Goal: Information Seeking & Learning: Learn about a topic

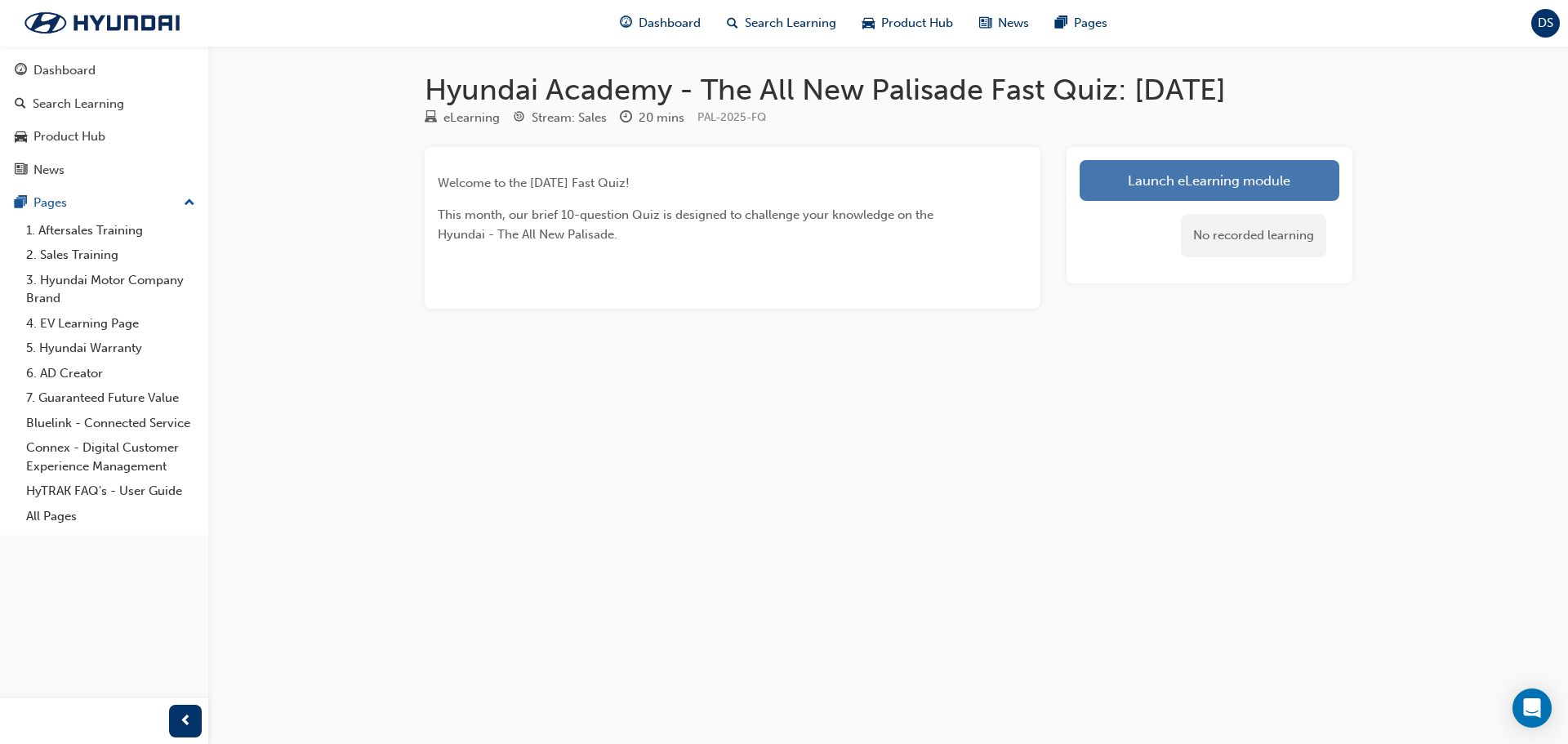
click at [1160, 169] on link "Launch eLearning module" at bounding box center [1209, 180] width 259 height 41
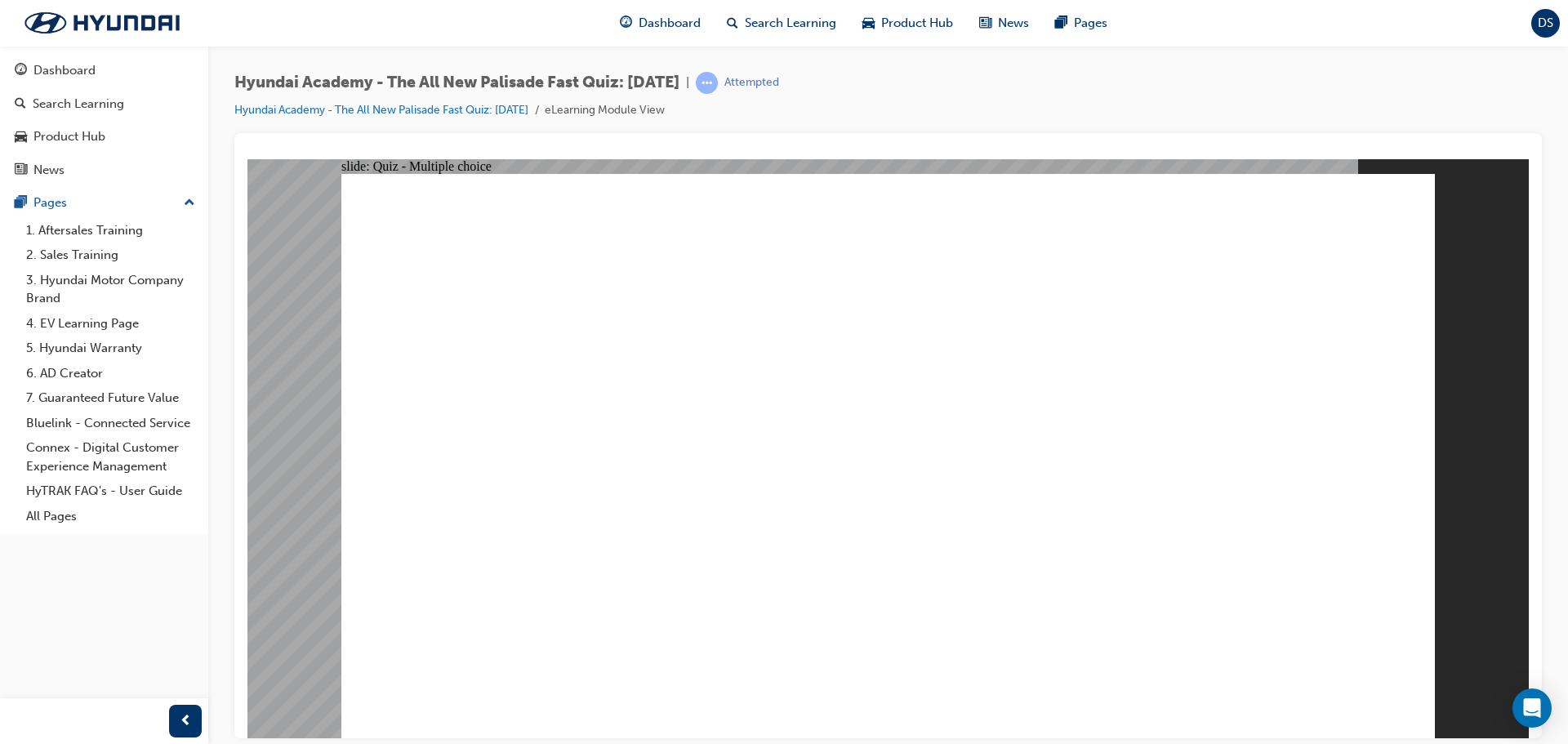
radio input "true"
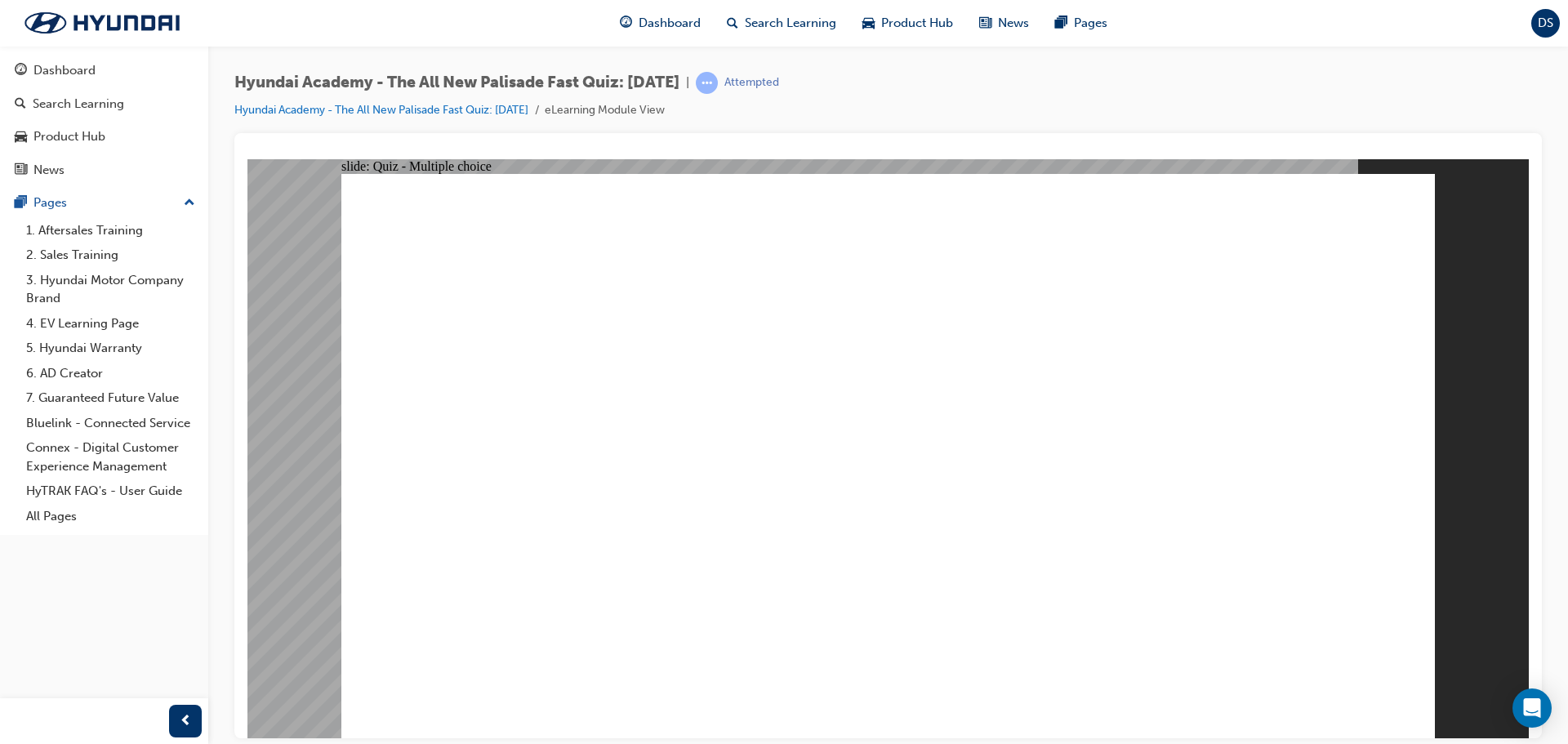
radio input "true"
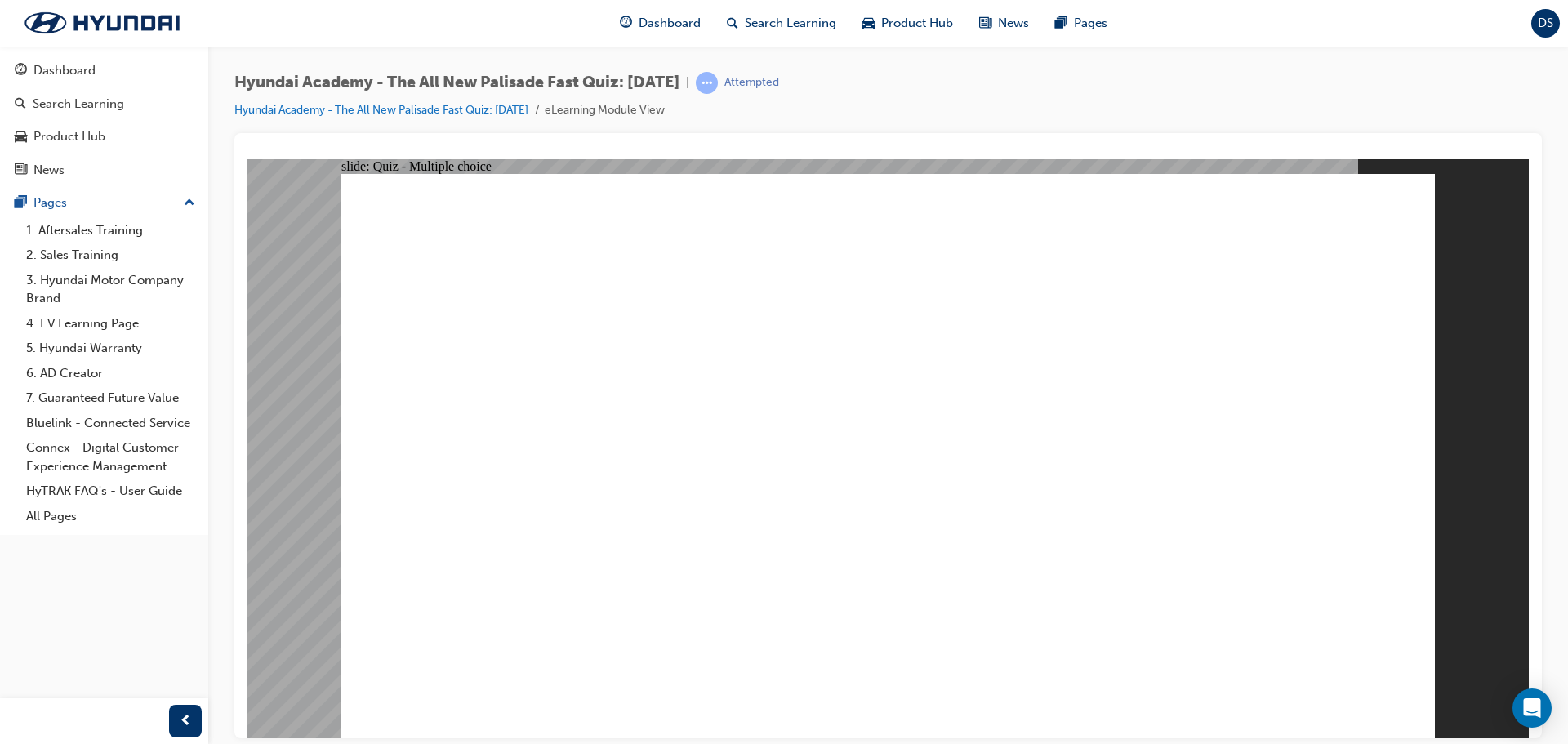
radio input "true"
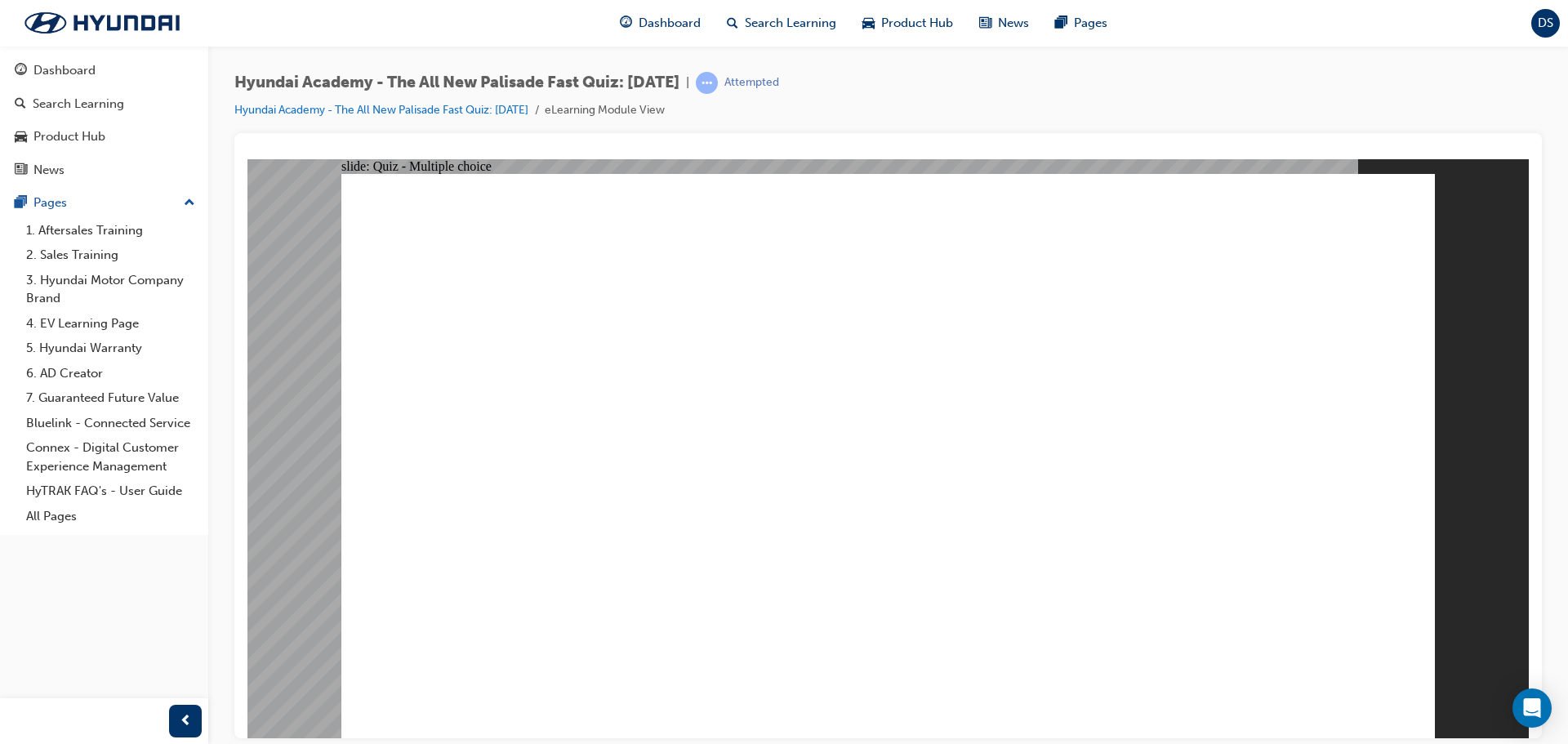
checkbox input "true"
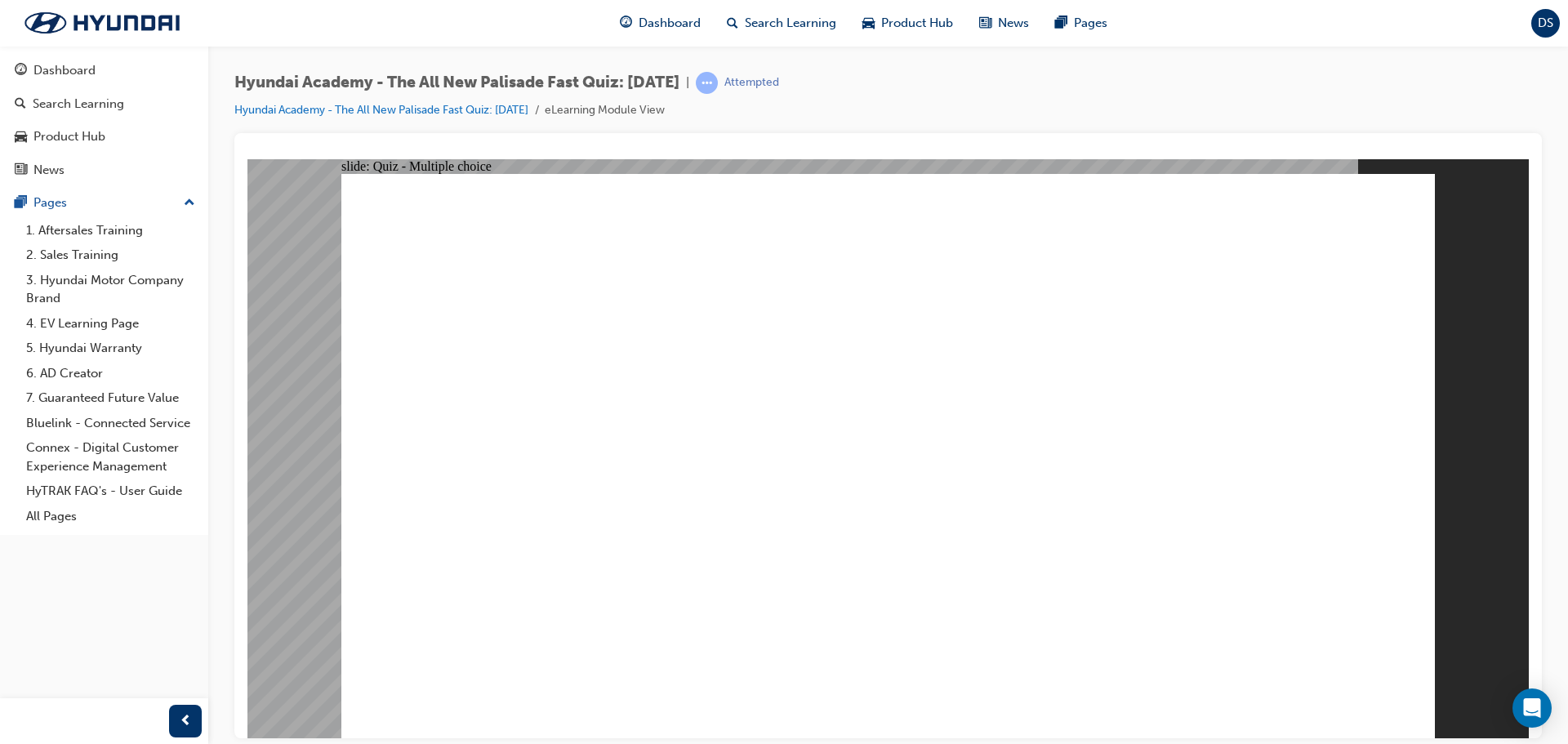
checkbox input "true"
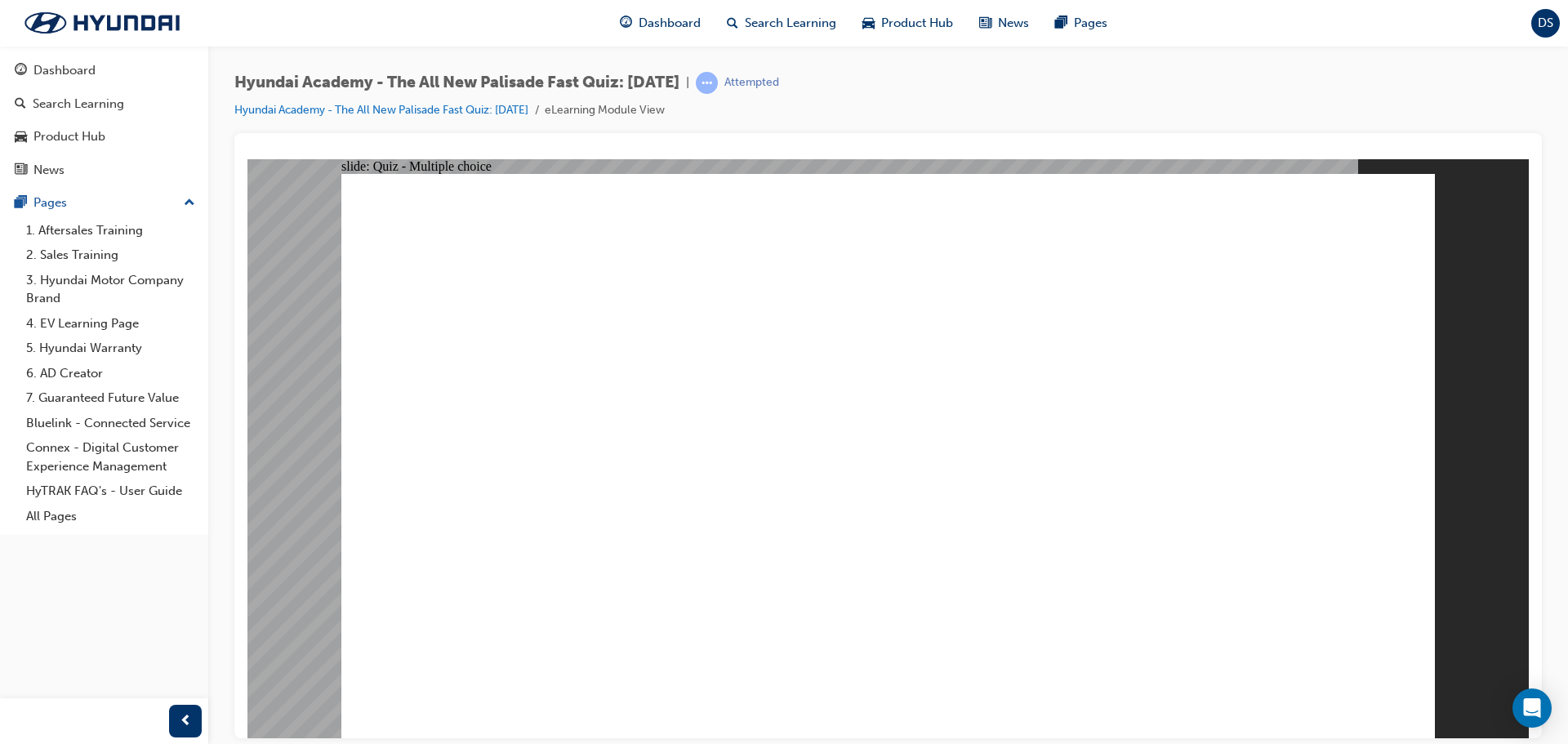
radio input "true"
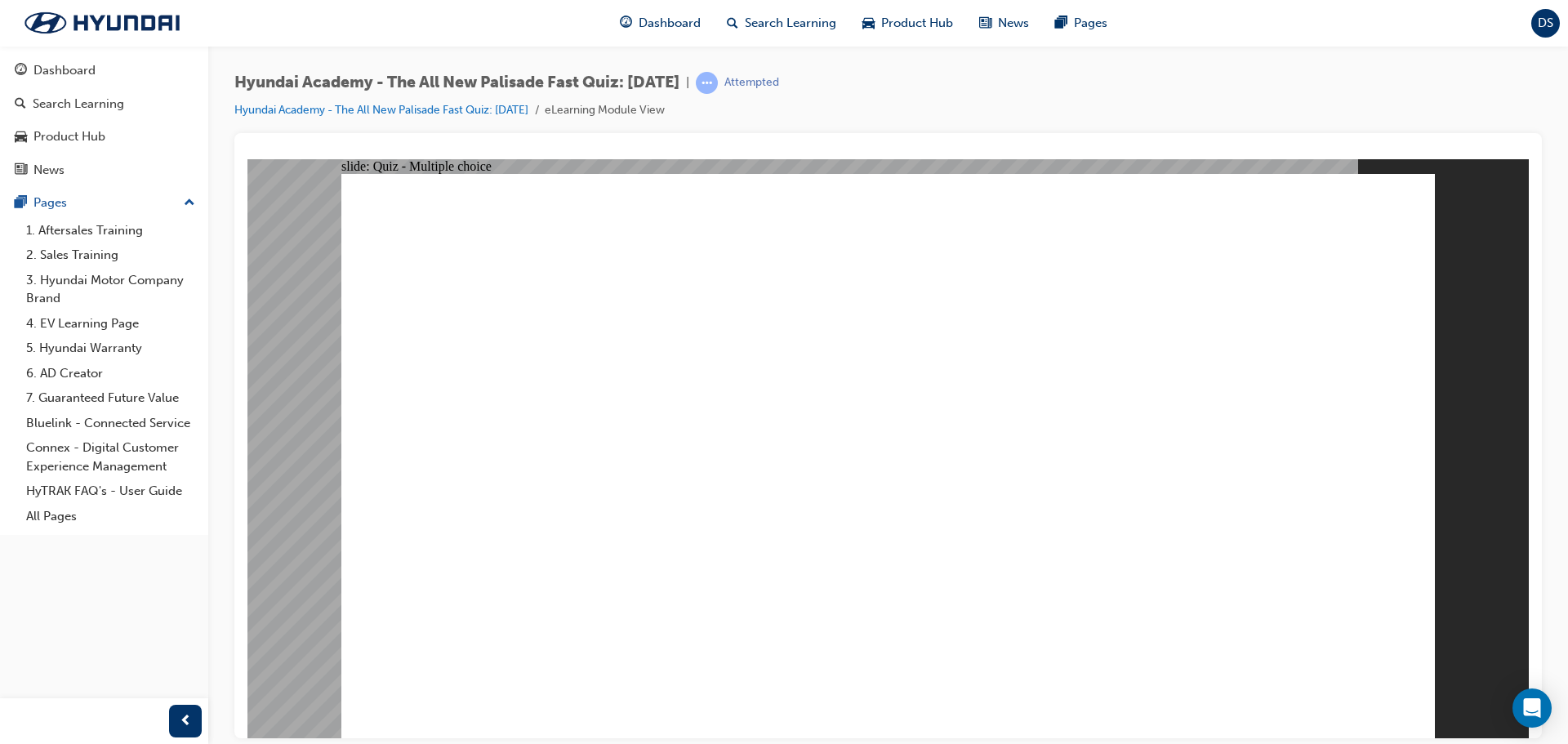
checkbox input "true"
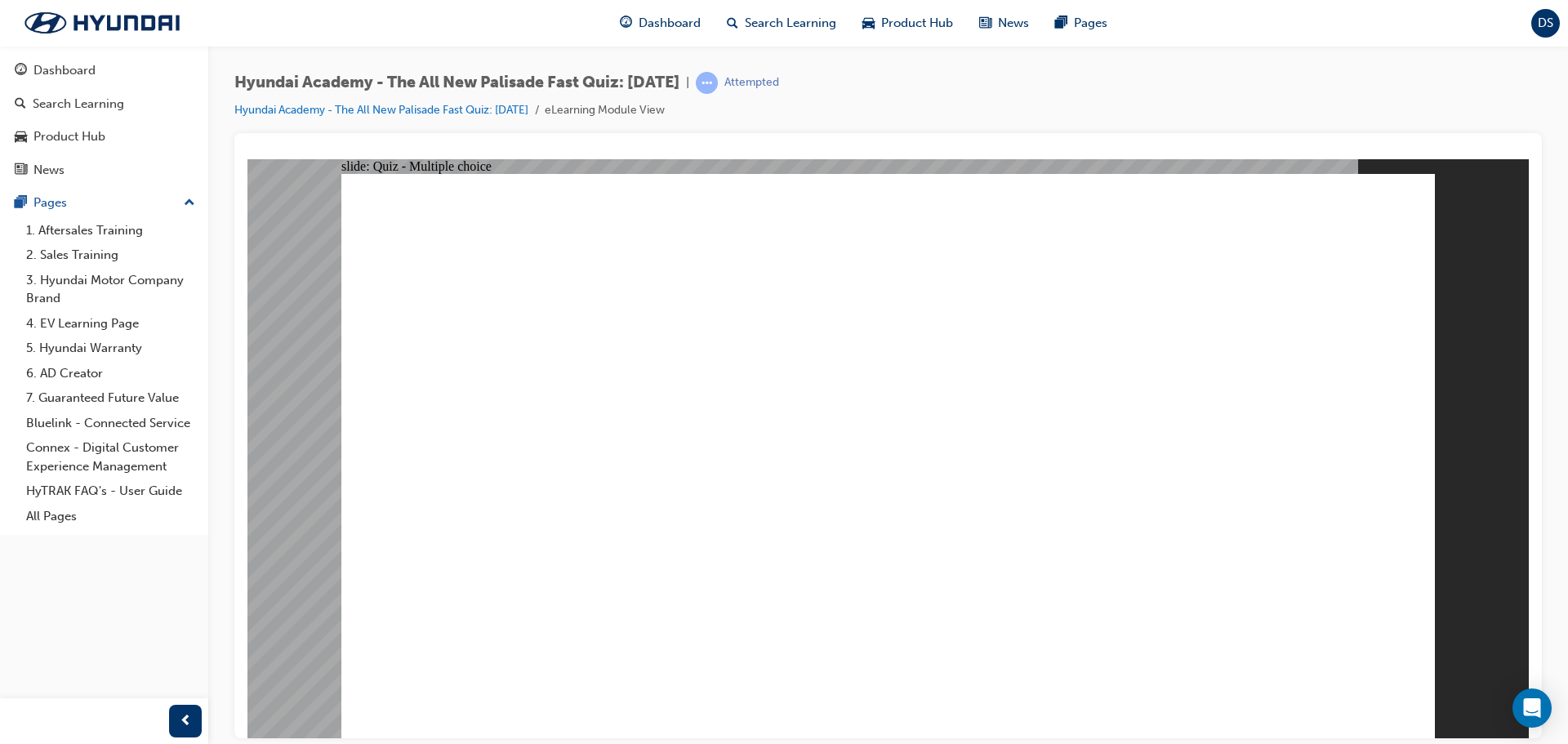
checkbox input "true"
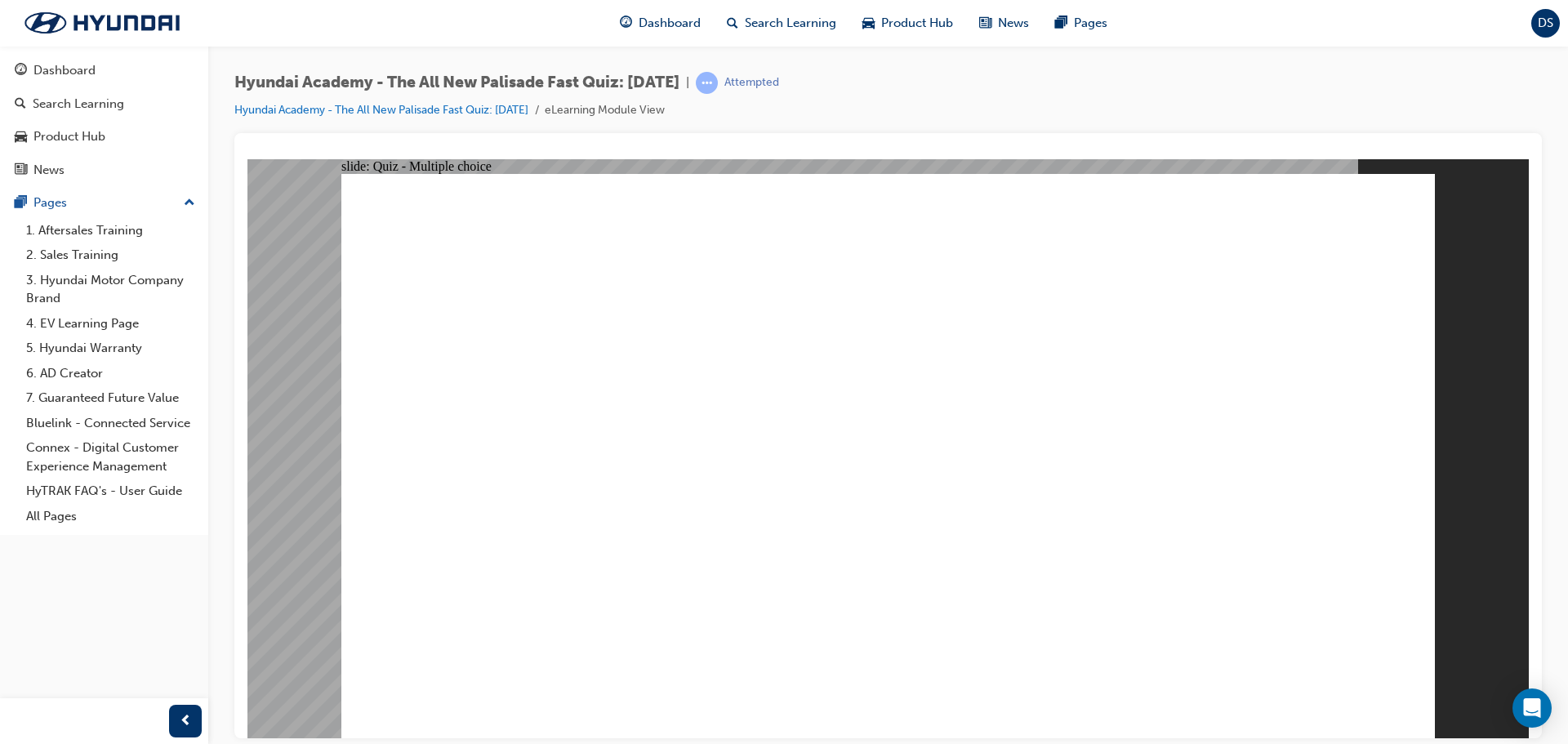
checkbox input "true"
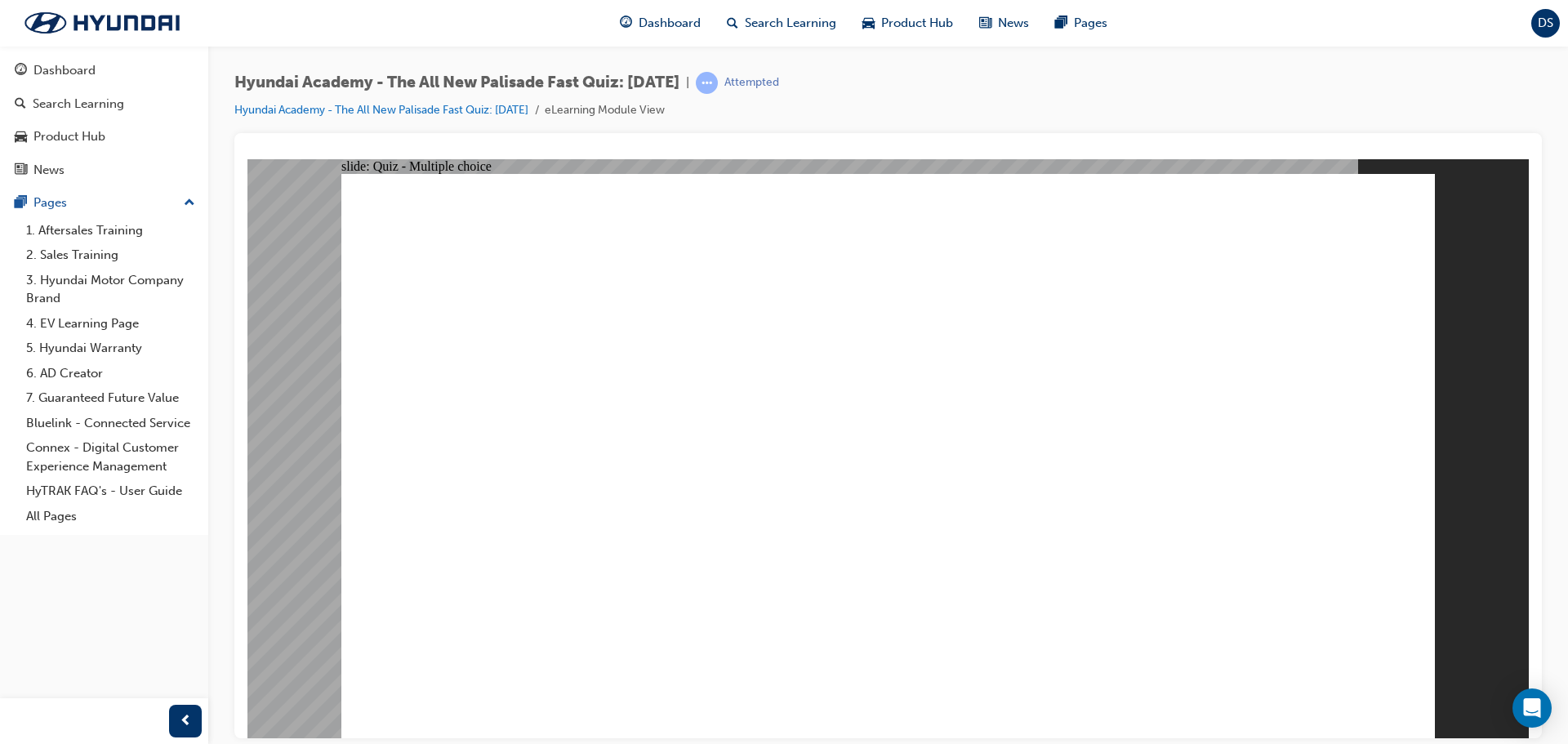
radio input "true"
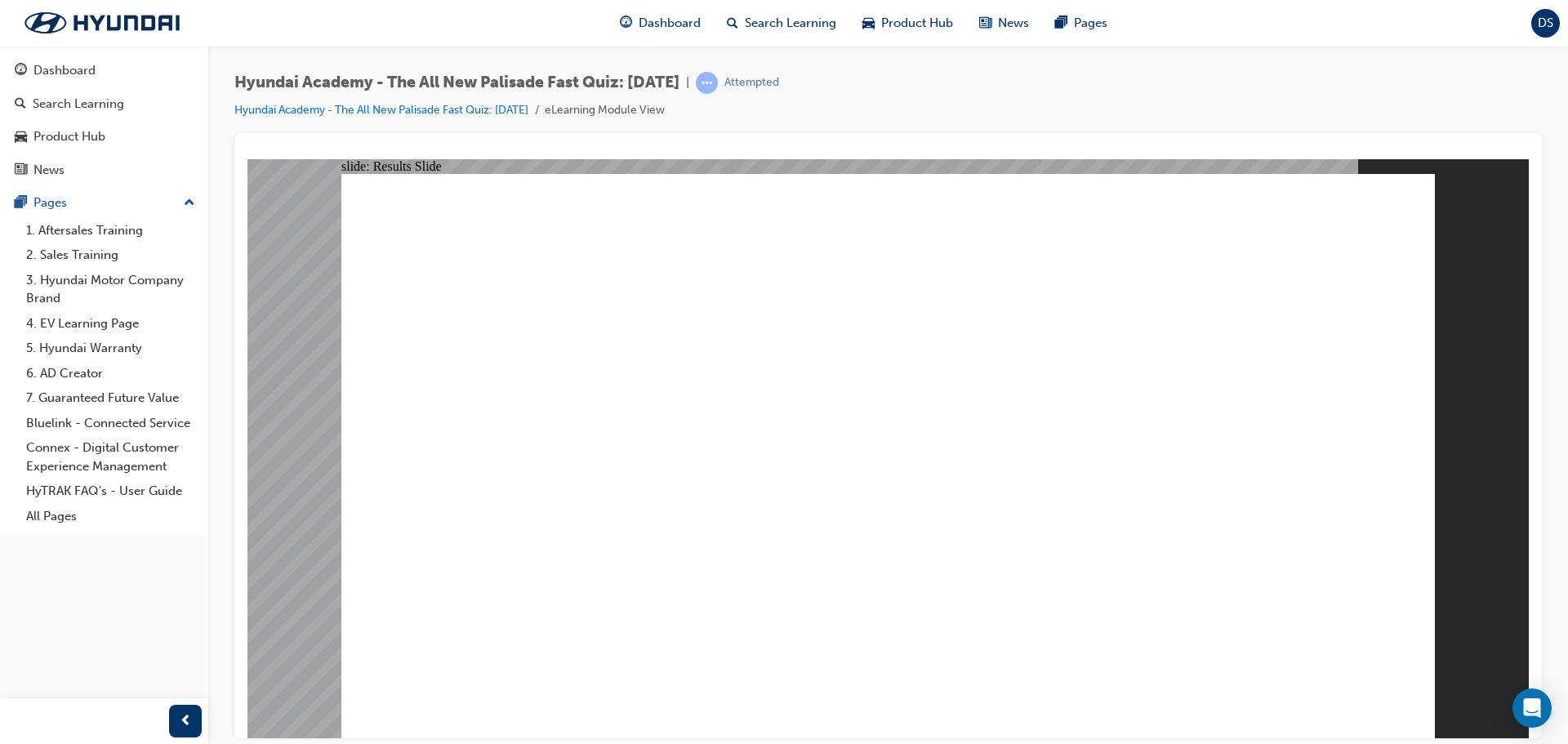
radio input "true"
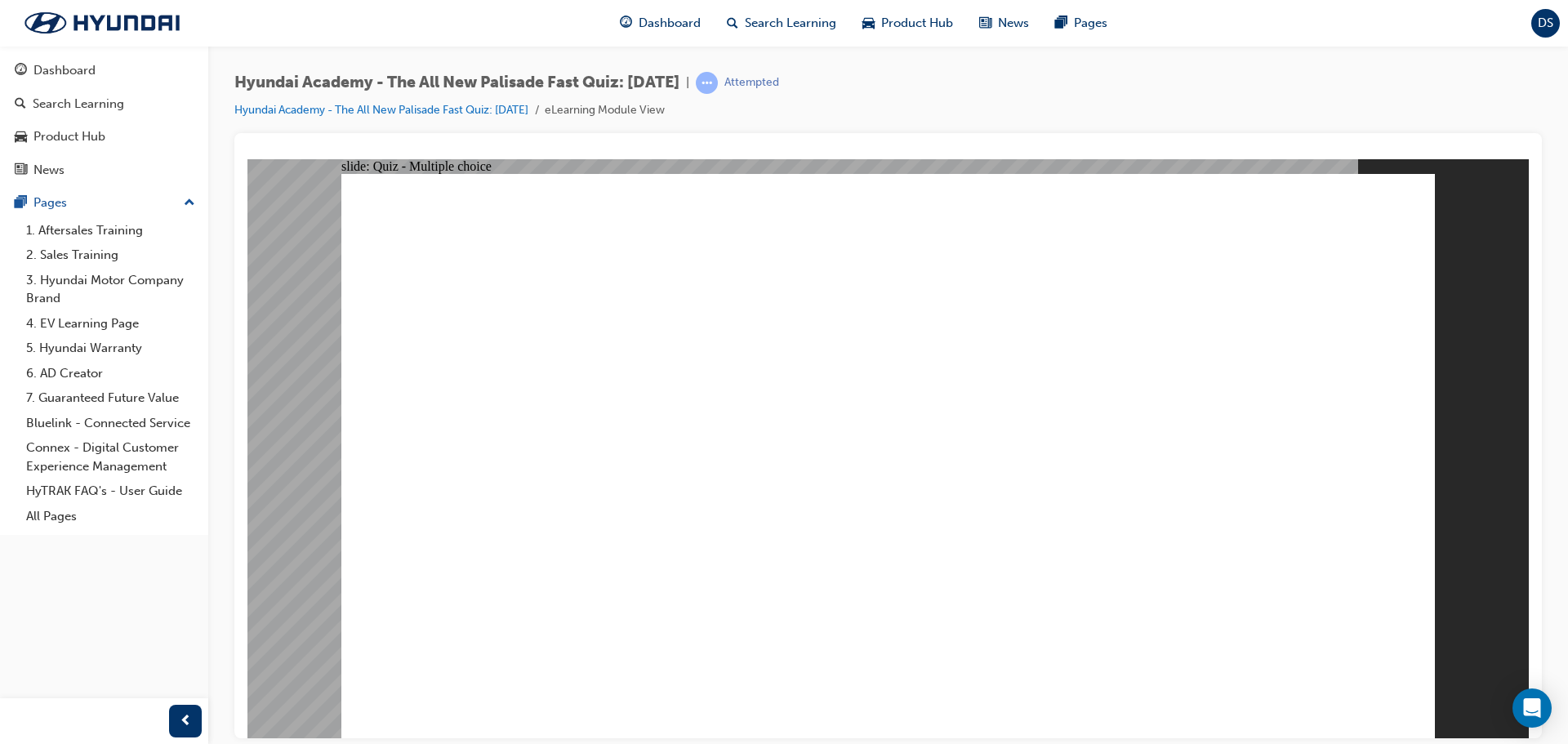
radio input "true"
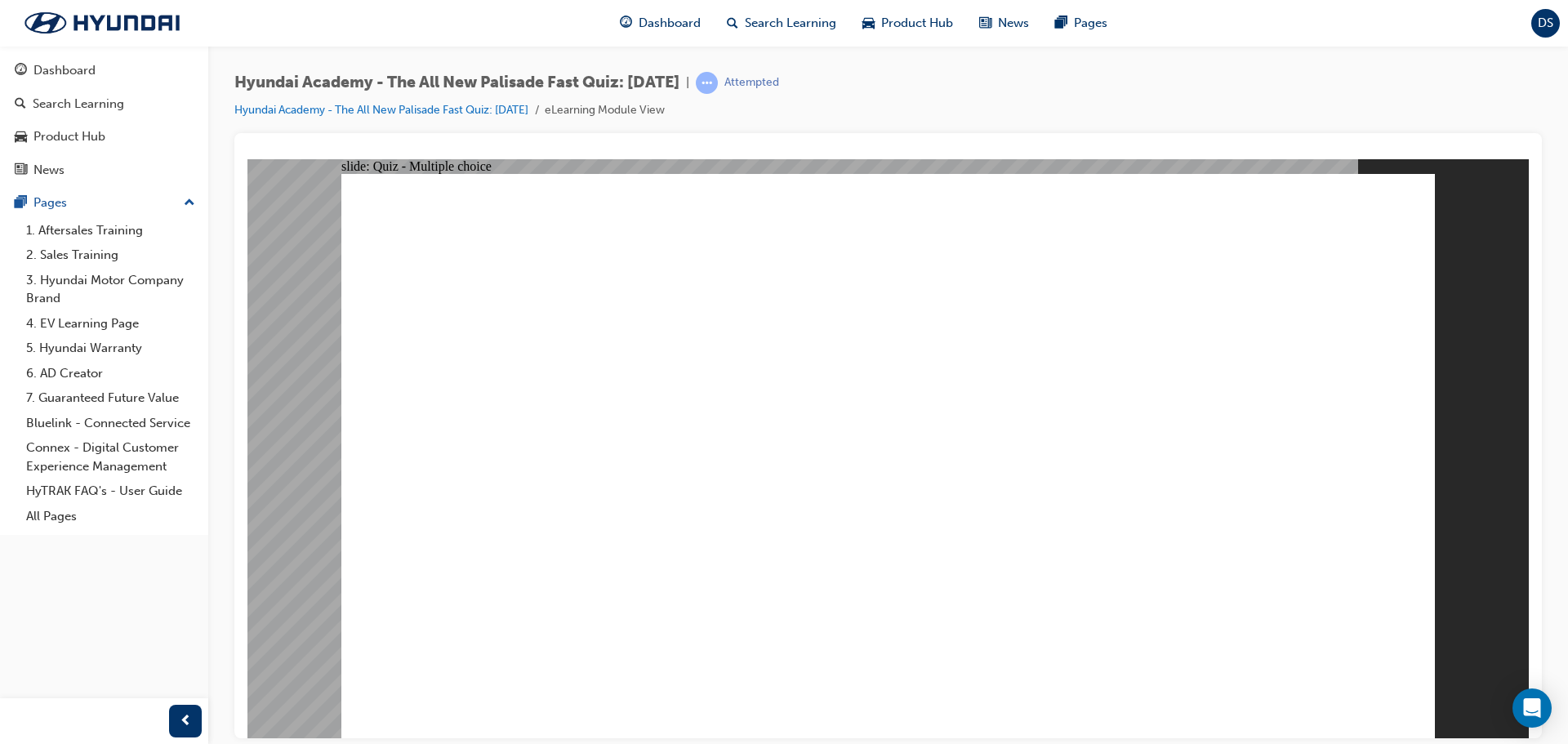
radio input "true"
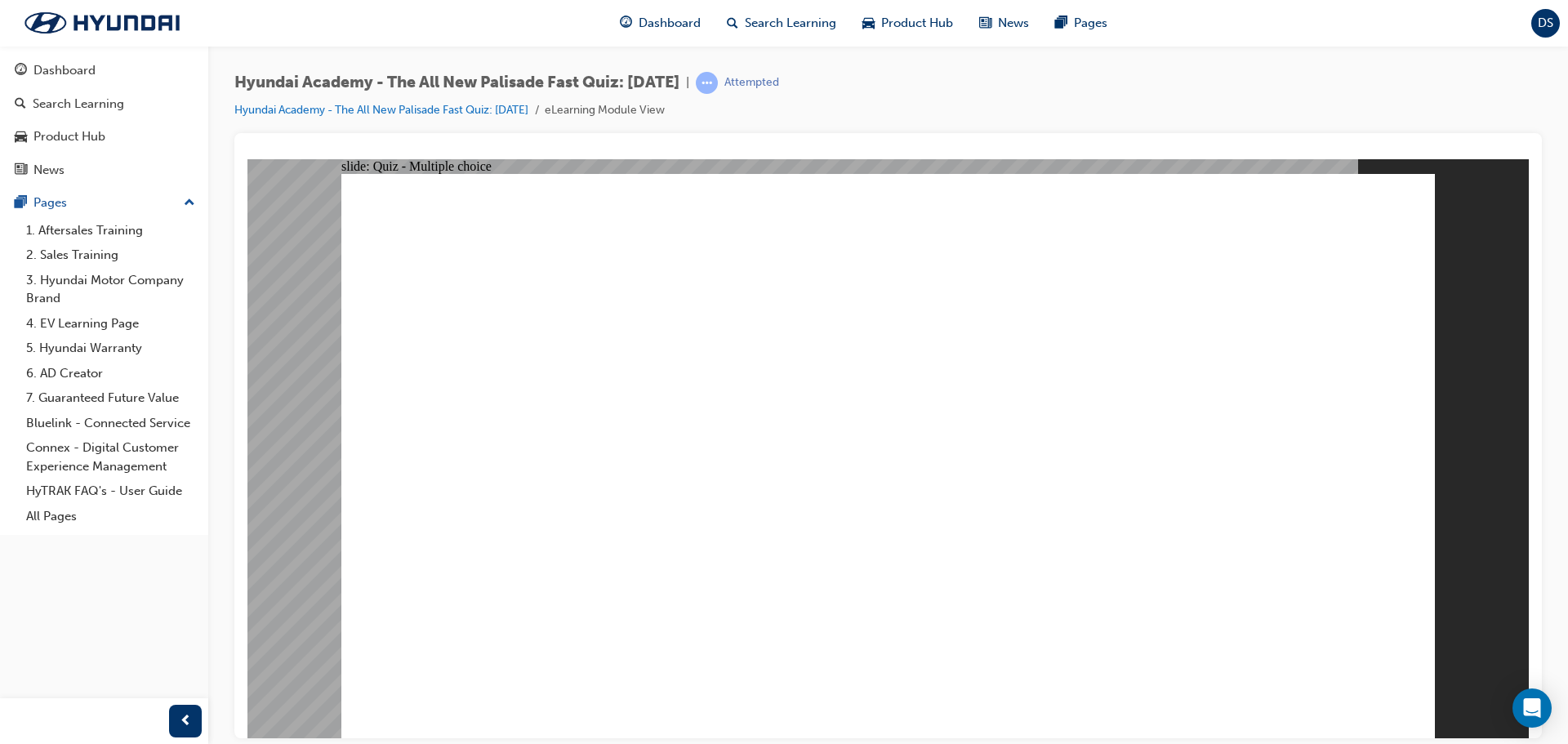
radio input "true"
checkbox input "true"
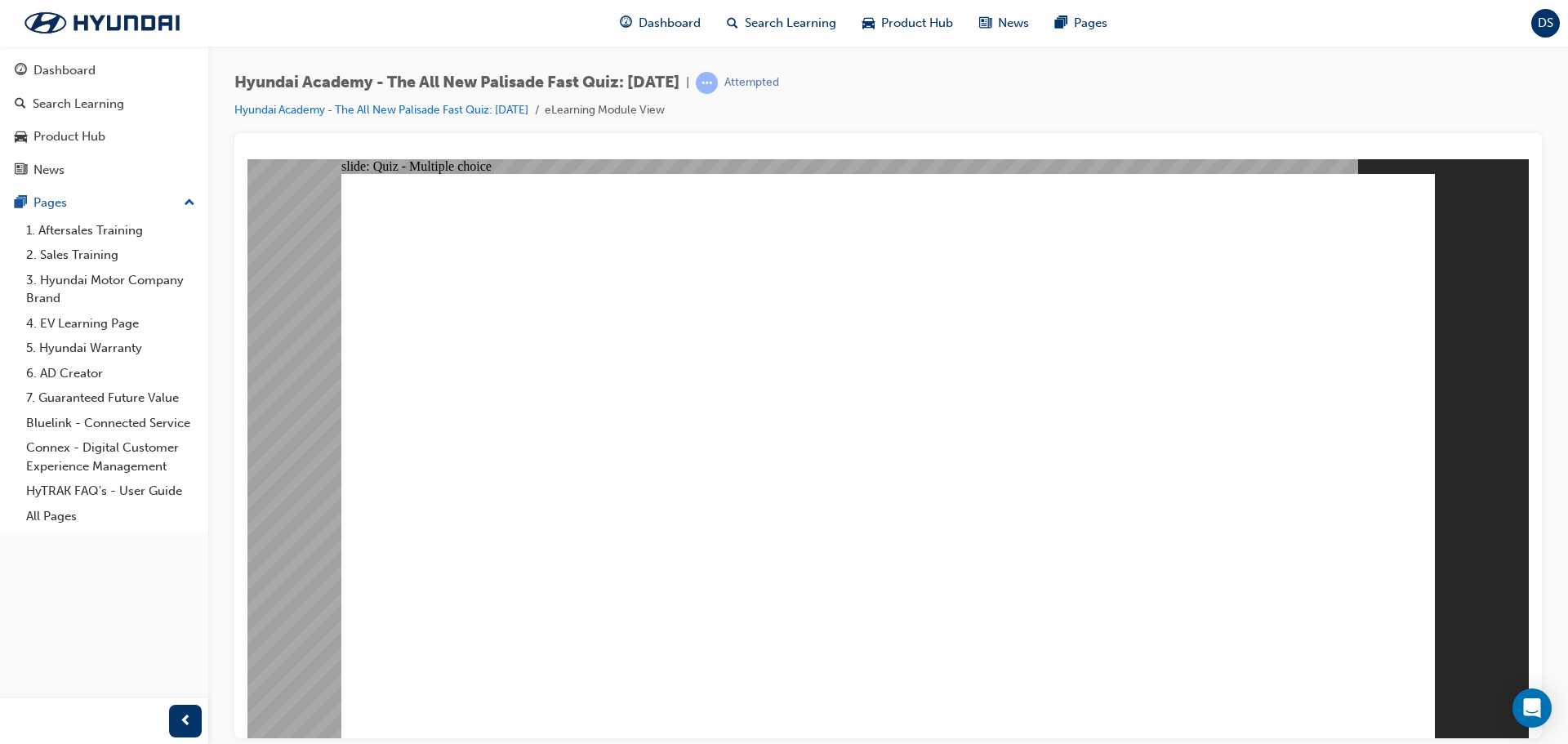
checkbox input "true"
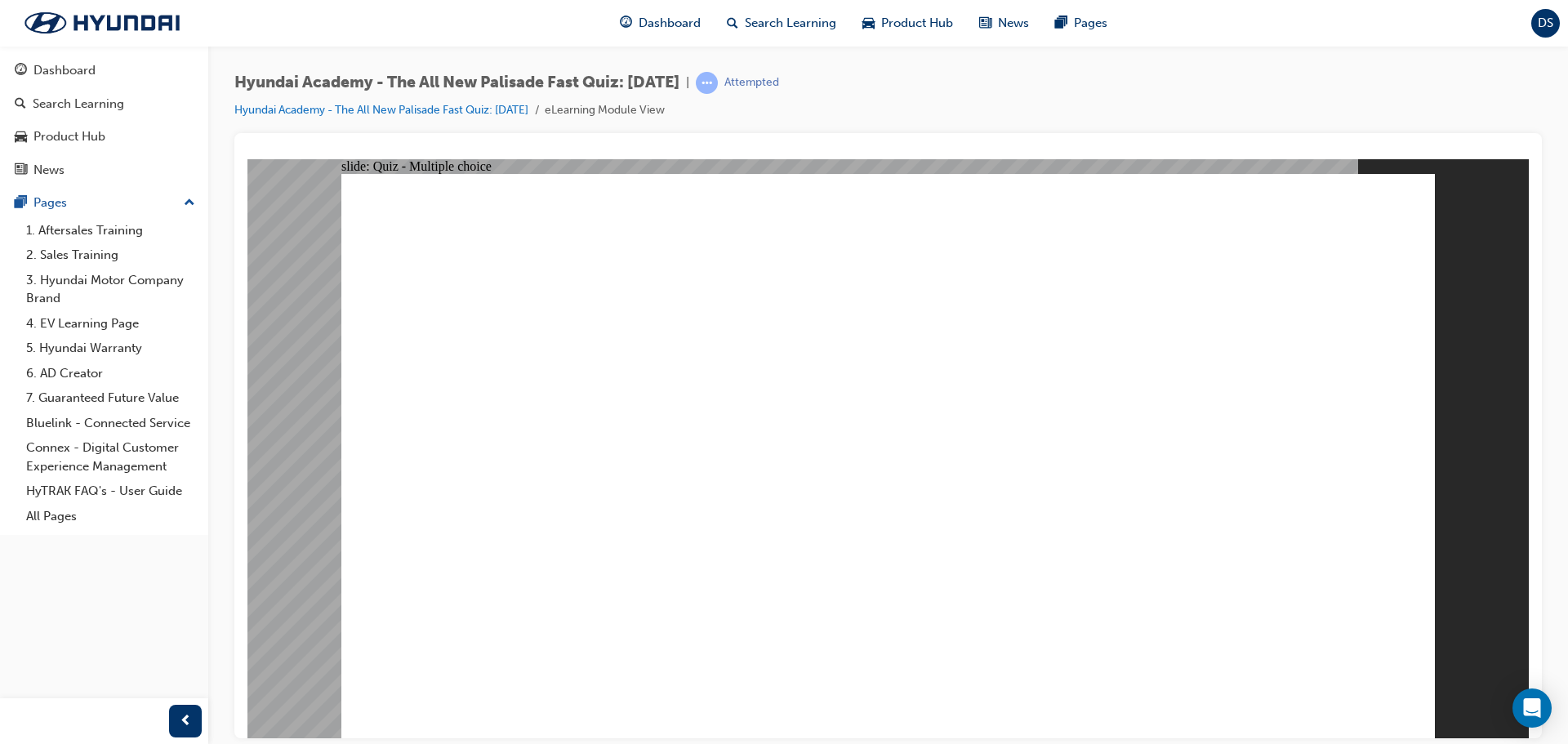
checkbox input "true"
radio input "true"
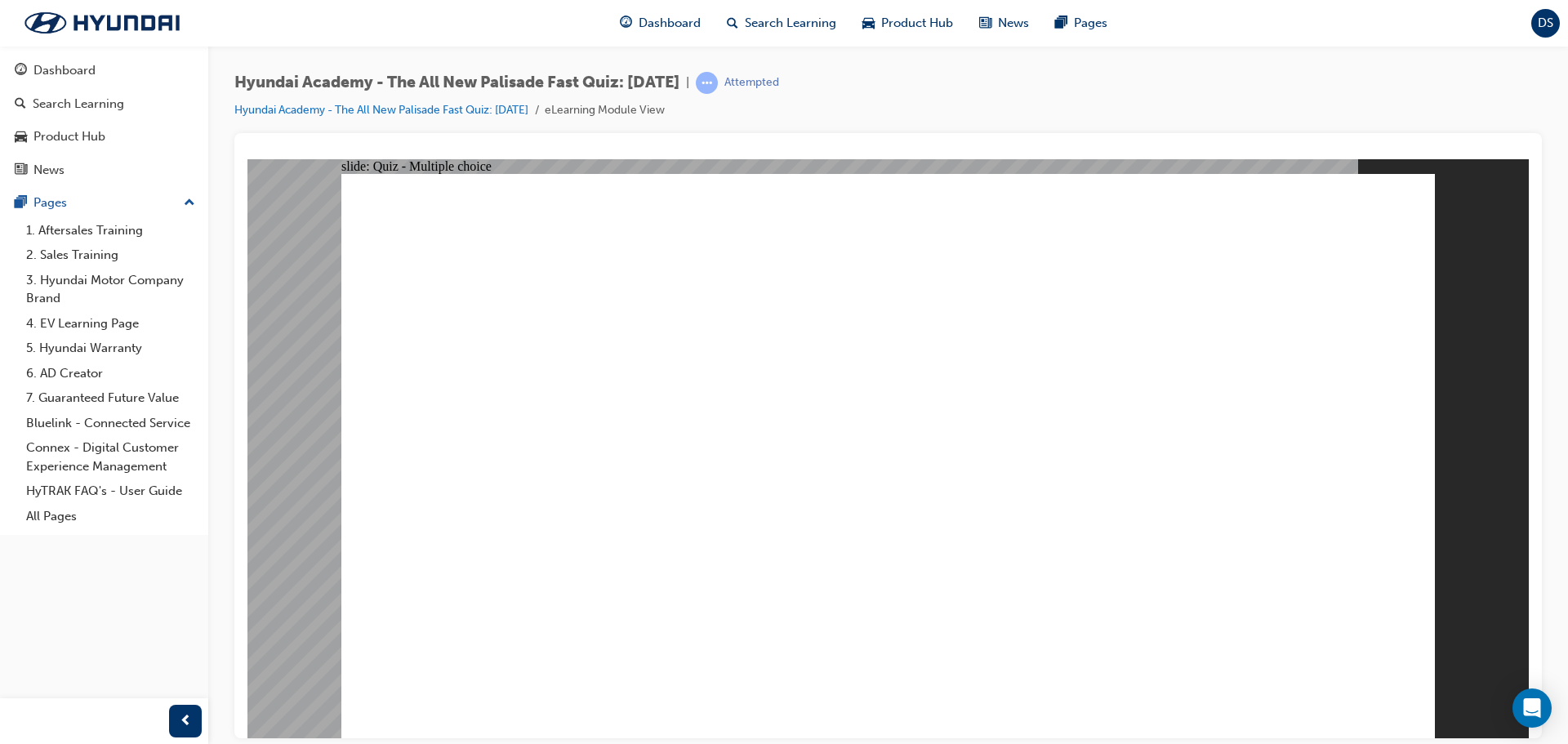
radio input "true"
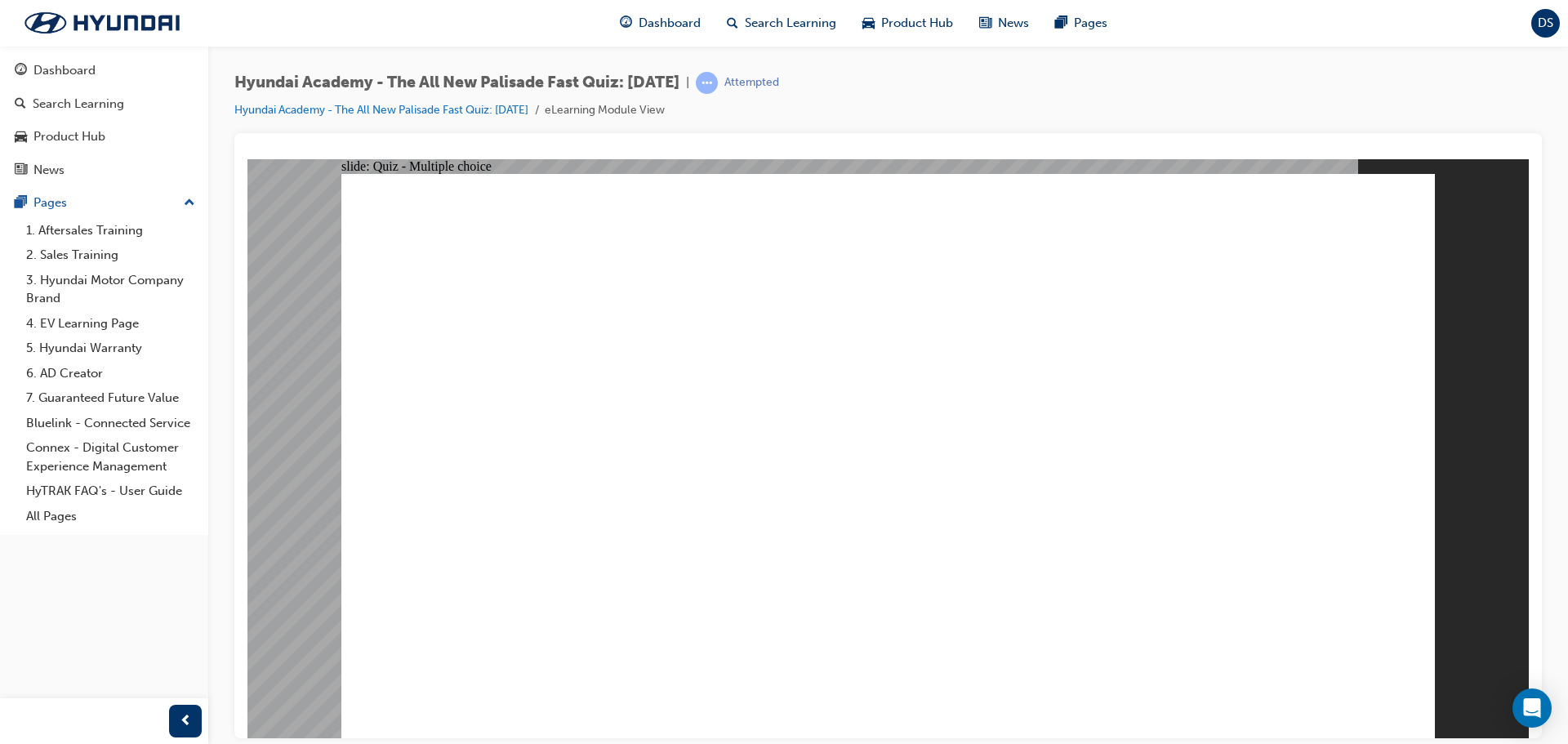
checkbox input "true"
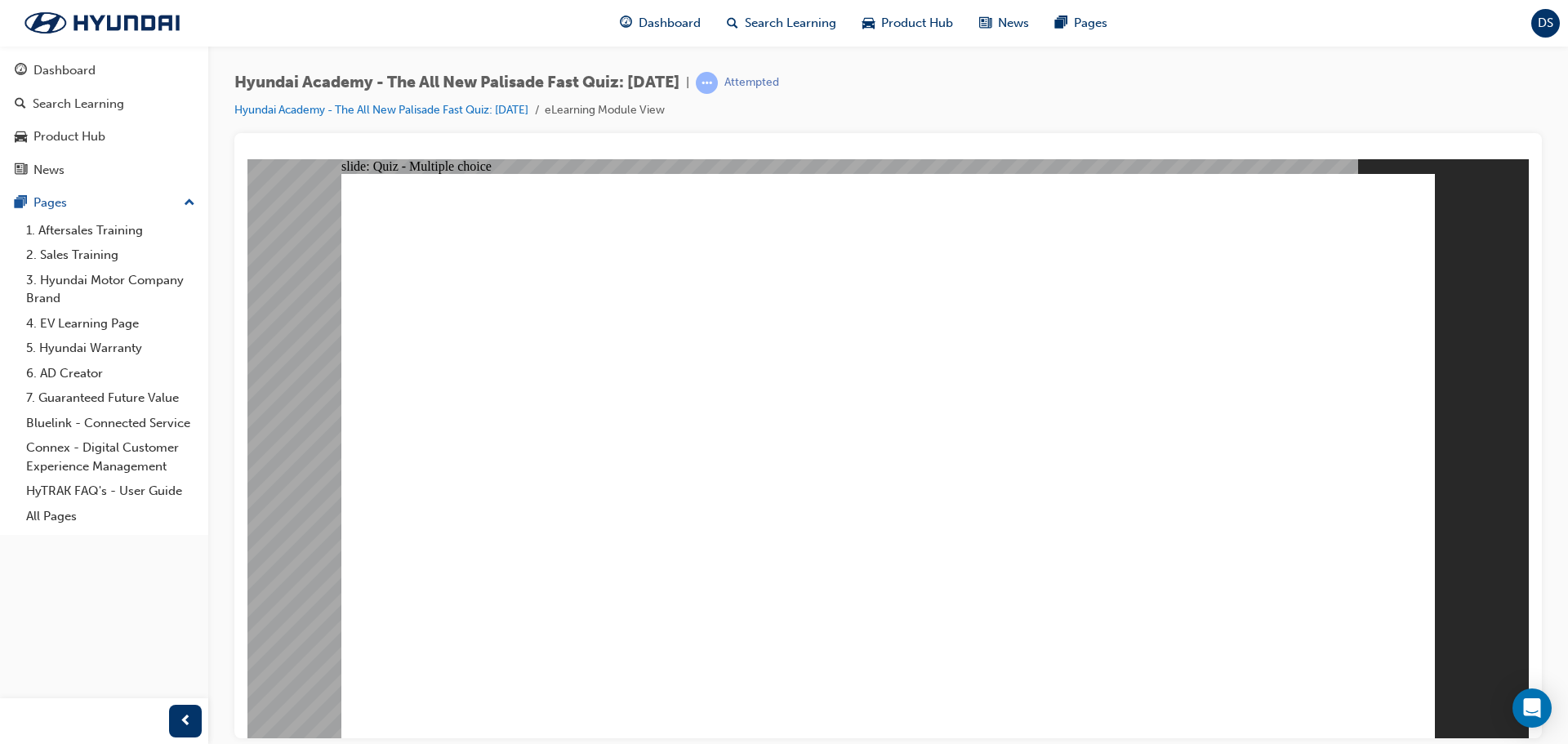
checkbox input "true"
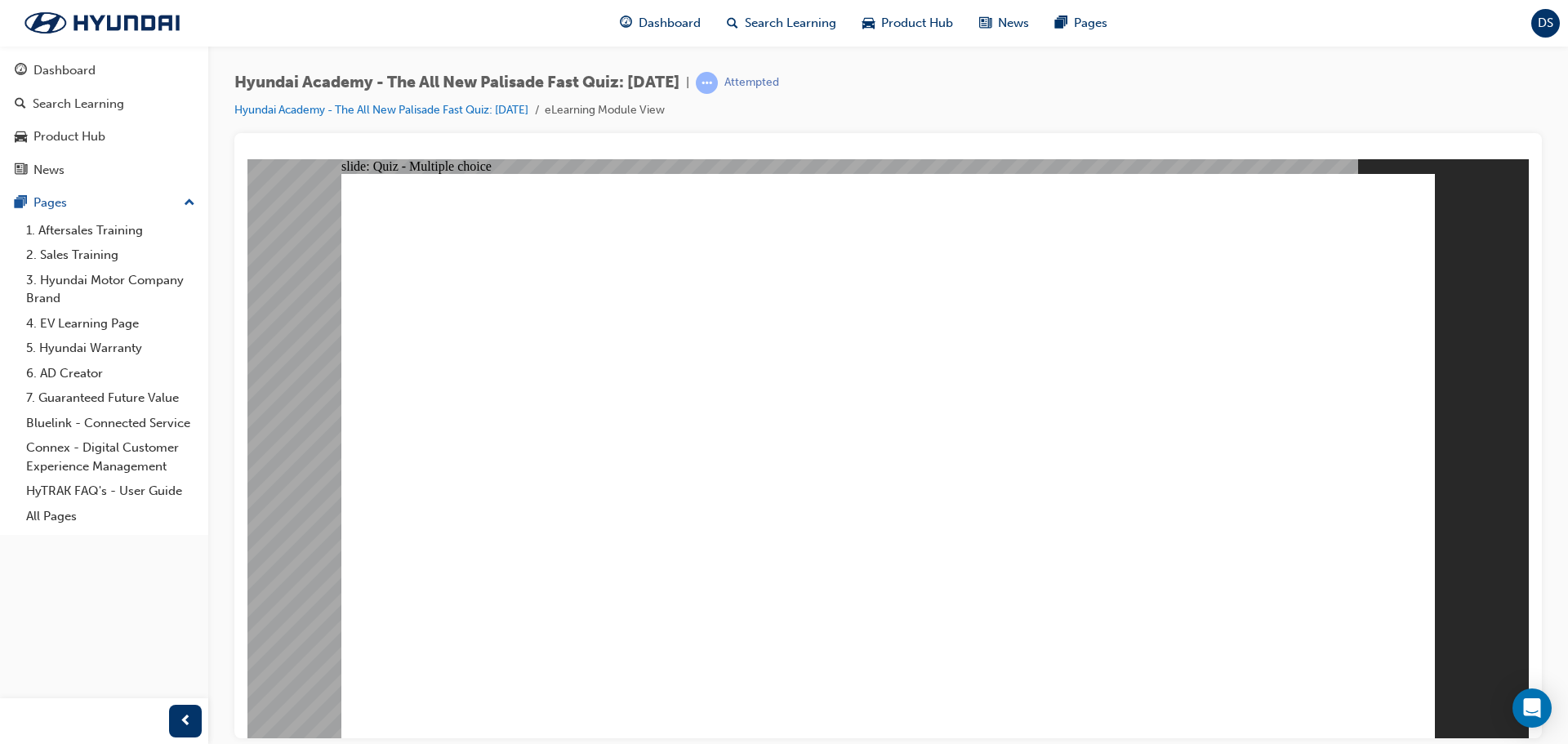
checkbox input "true"
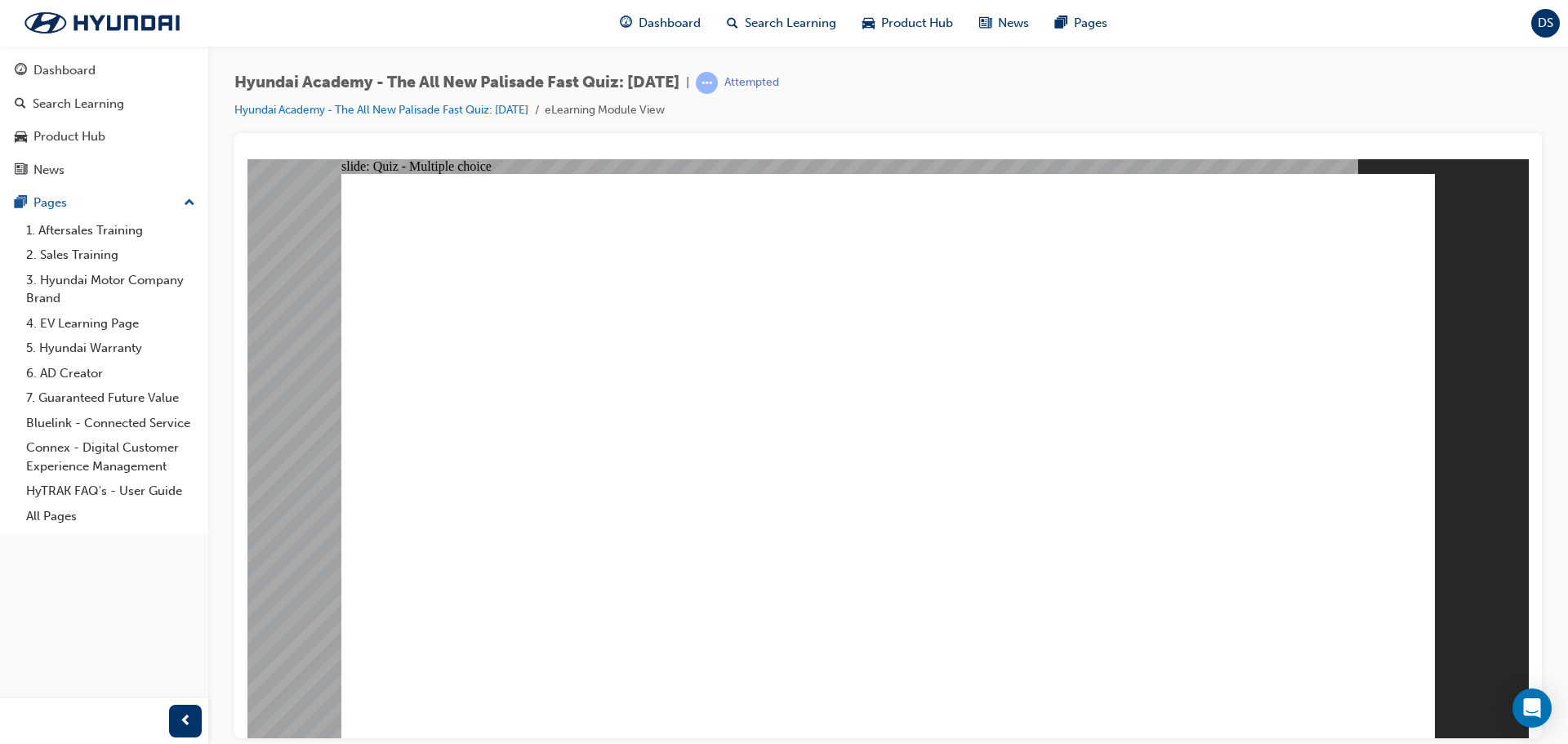
radio input "true"
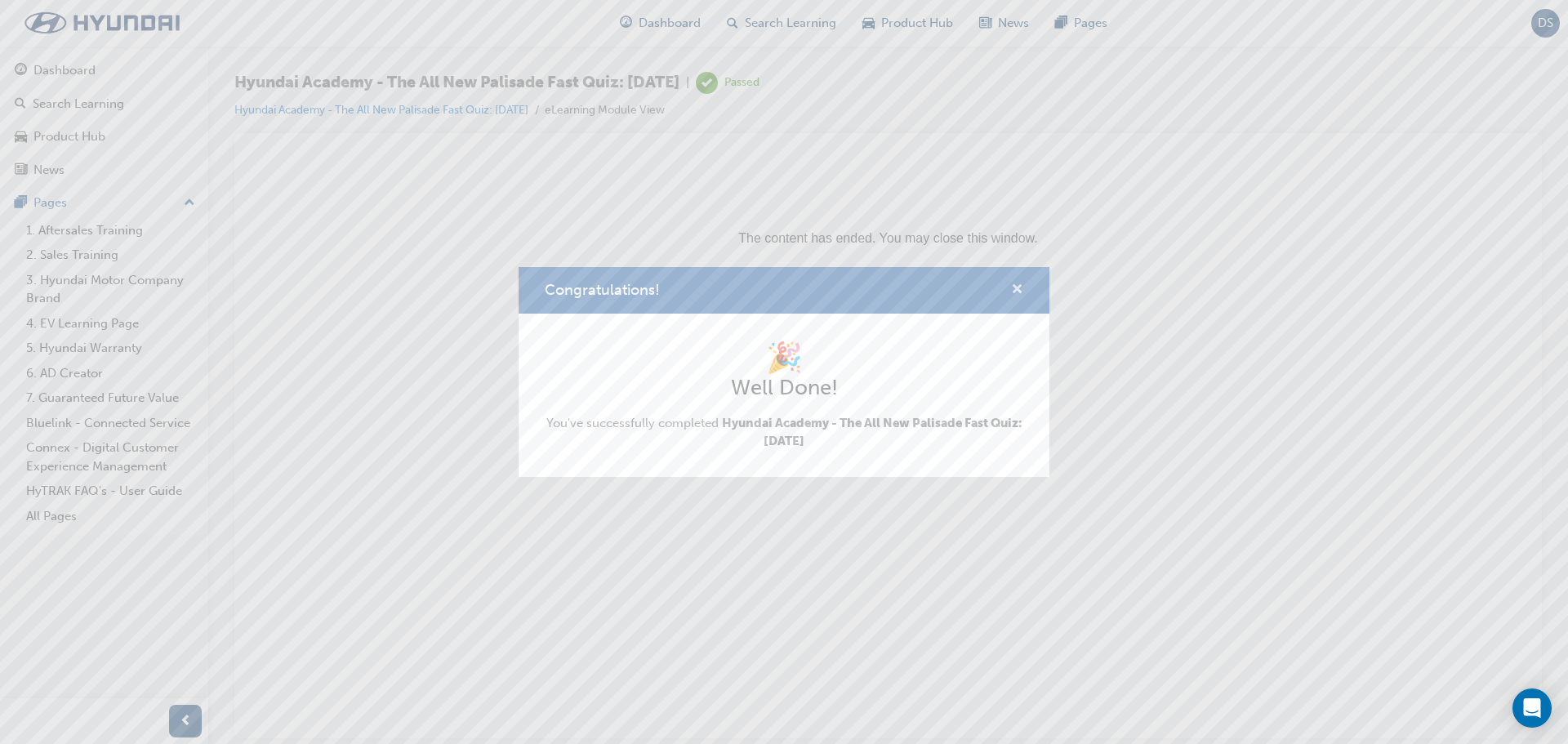
click at [1019, 286] on span "cross-icon" at bounding box center [1018, 290] width 12 height 15
